Goal: Task Accomplishment & Management: Use online tool/utility

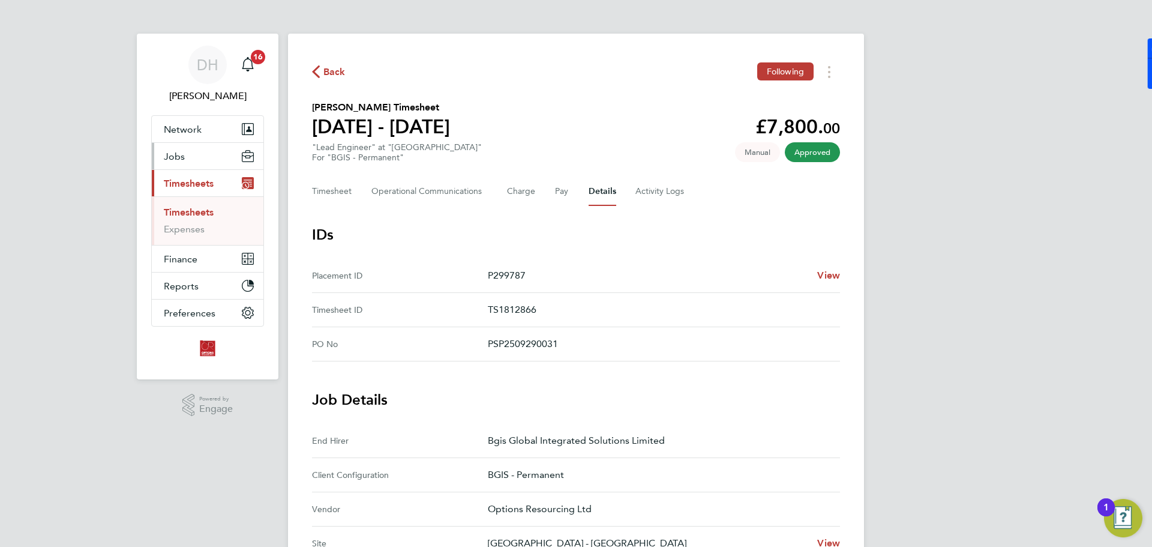
click at [191, 164] on button "Jobs" at bounding box center [208, 156] width 112 height 26
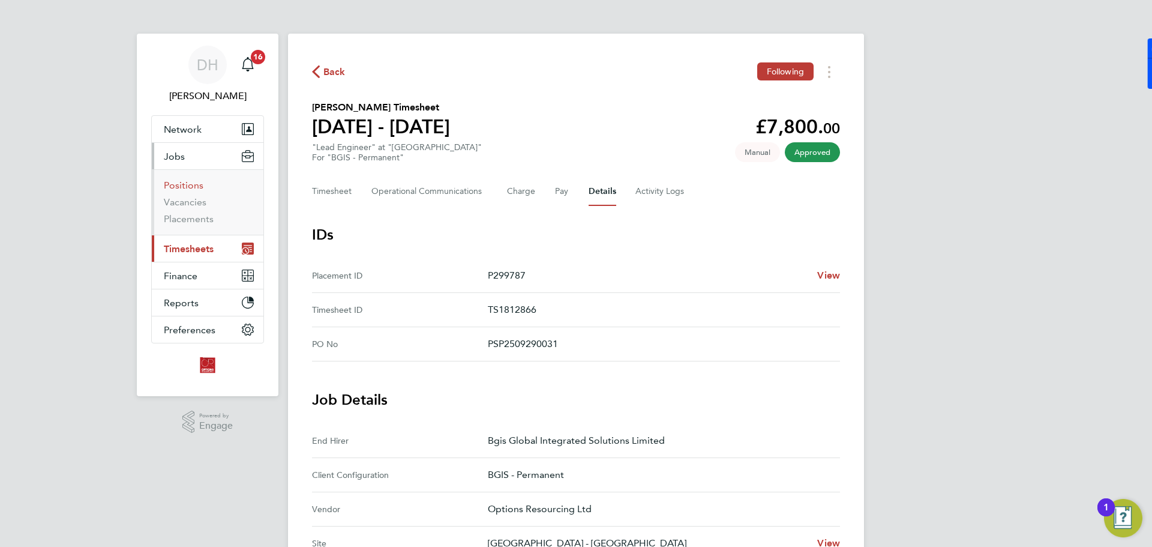
click at [191, 185] on link "Positions" at bounding box center [184, 184] width 40 height 11
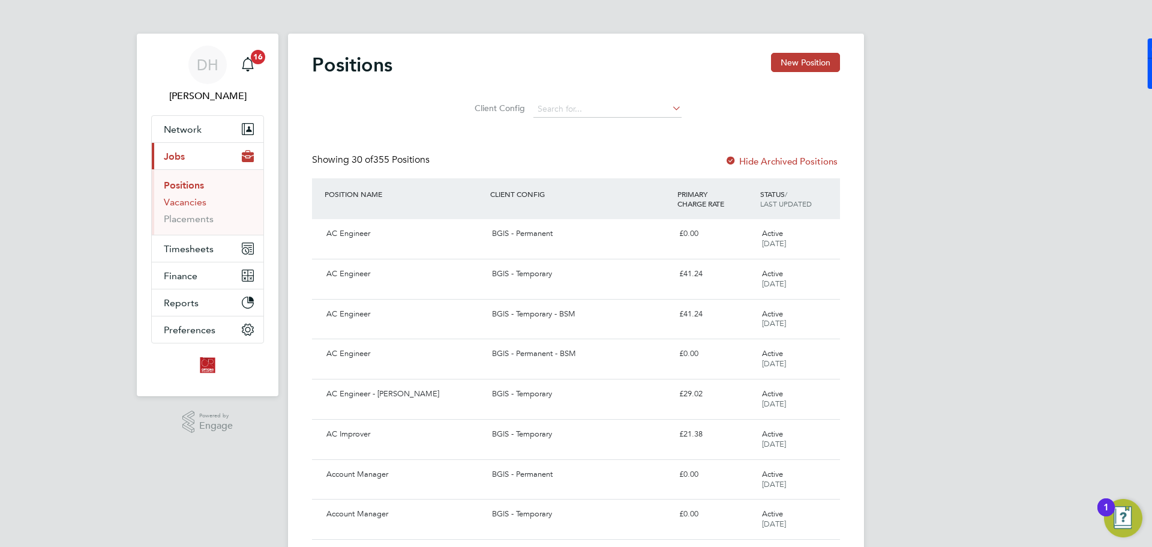
click at [191, 202] on link "Vacancies" at bounding box center [185, 201] width 43 height 11
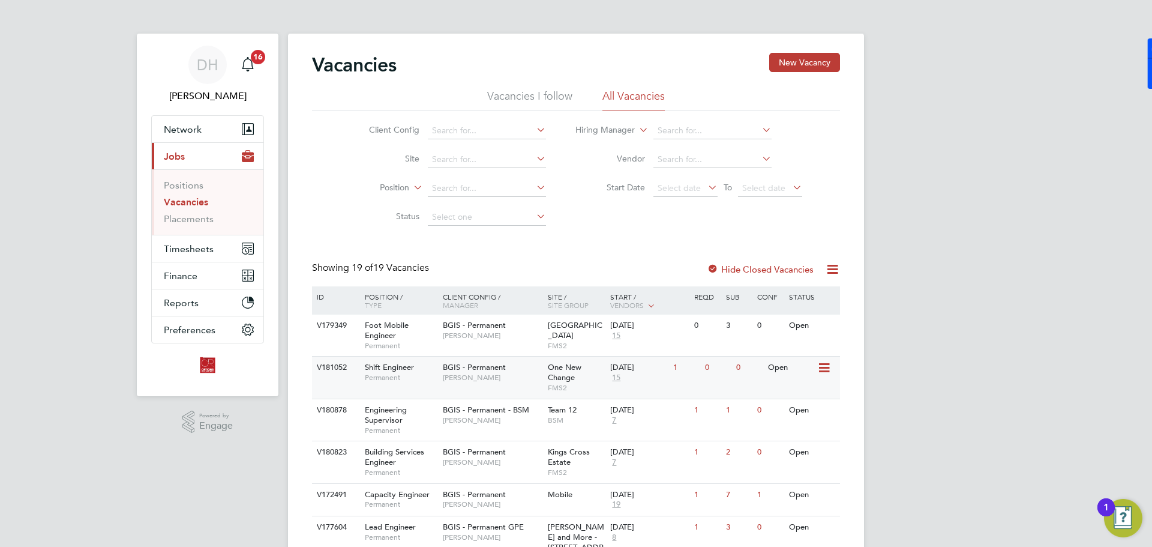
scroll to position [60, 0]
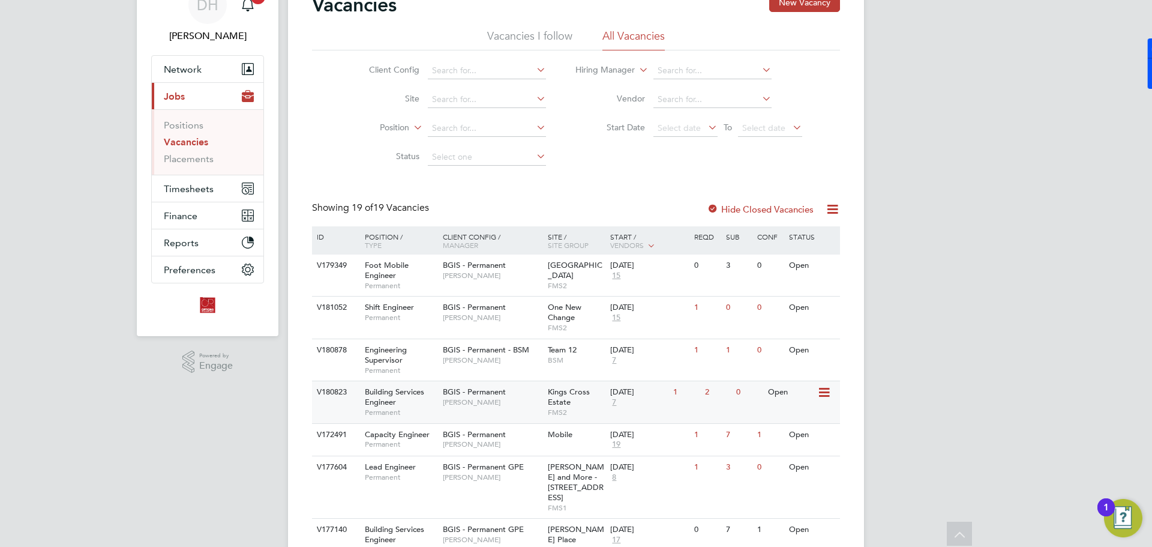
click at [491, 397] on div "BGIS - Permanent [PERSON_NAME]" at bounding box center [492, 396] width 105 height 31
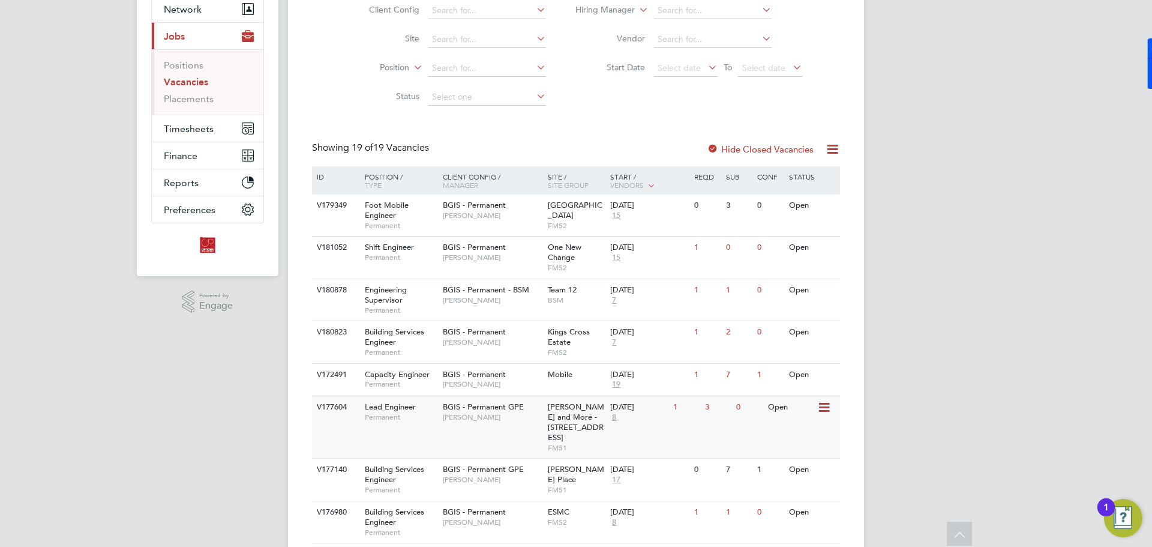
click at [502, 412] on div "BGIS - Permanent GPE [PERSON_NAME]" at bounding box center [492, 411] width 105 height 31
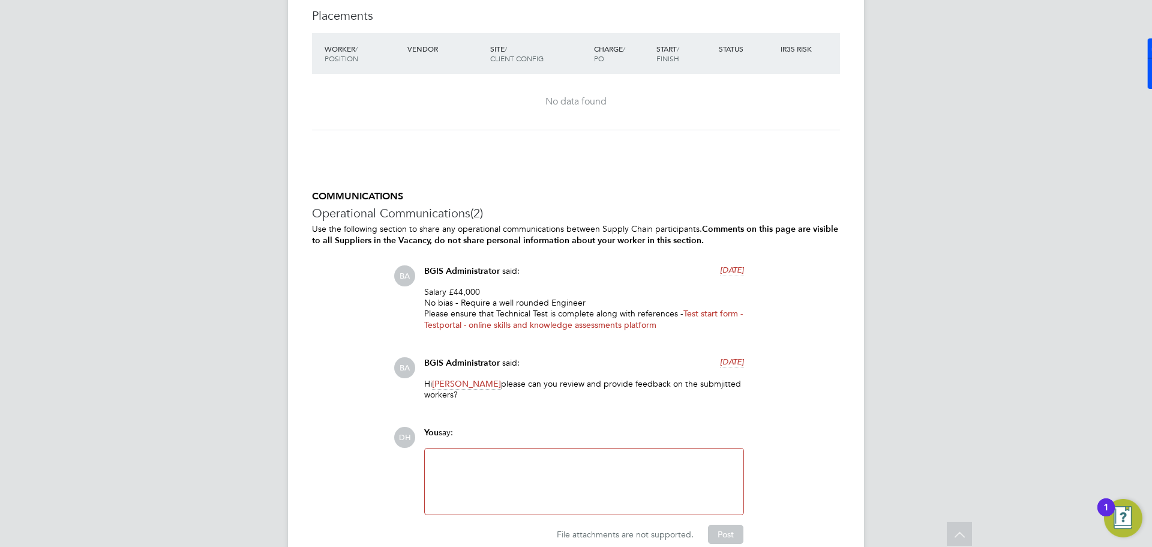
scroll to position [1857, 0]
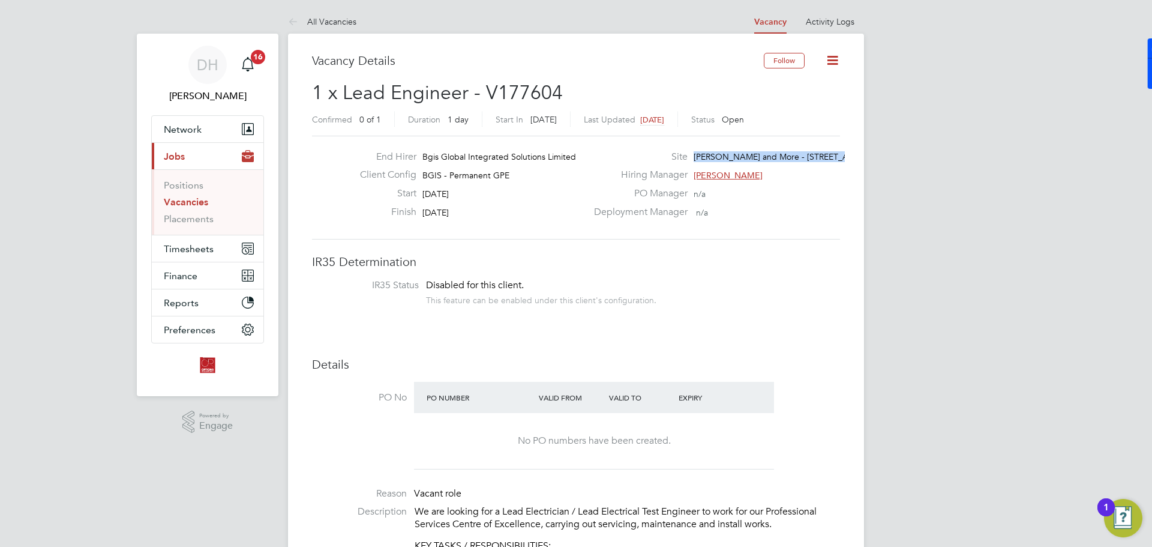
drag, startPoint x: 696, startPoint y: 154, endPoint x: 841, endPoint y: 158, distance: 145.3
click at [841, 158] on div "Site Wells and More - 45 Mortimer Street…" at bounding box center [716, 160] width 258 height 19
copy span "Wells and More - 45 Mortimer Street…"
